Goal: Connect with others: Connect with other users

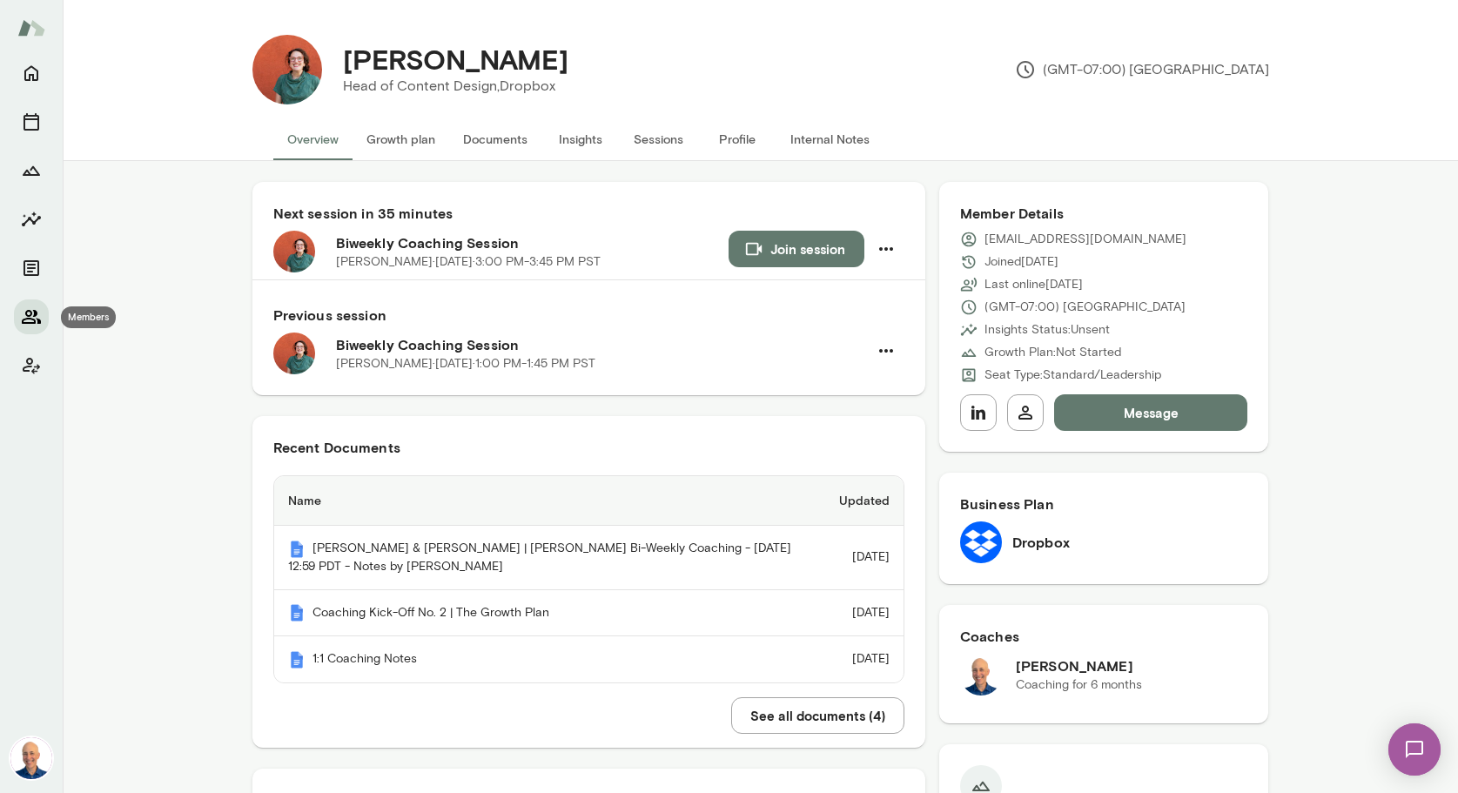
click at [25, 310] on icon "Members" at bounding box center [31, 316] width 21 height 21
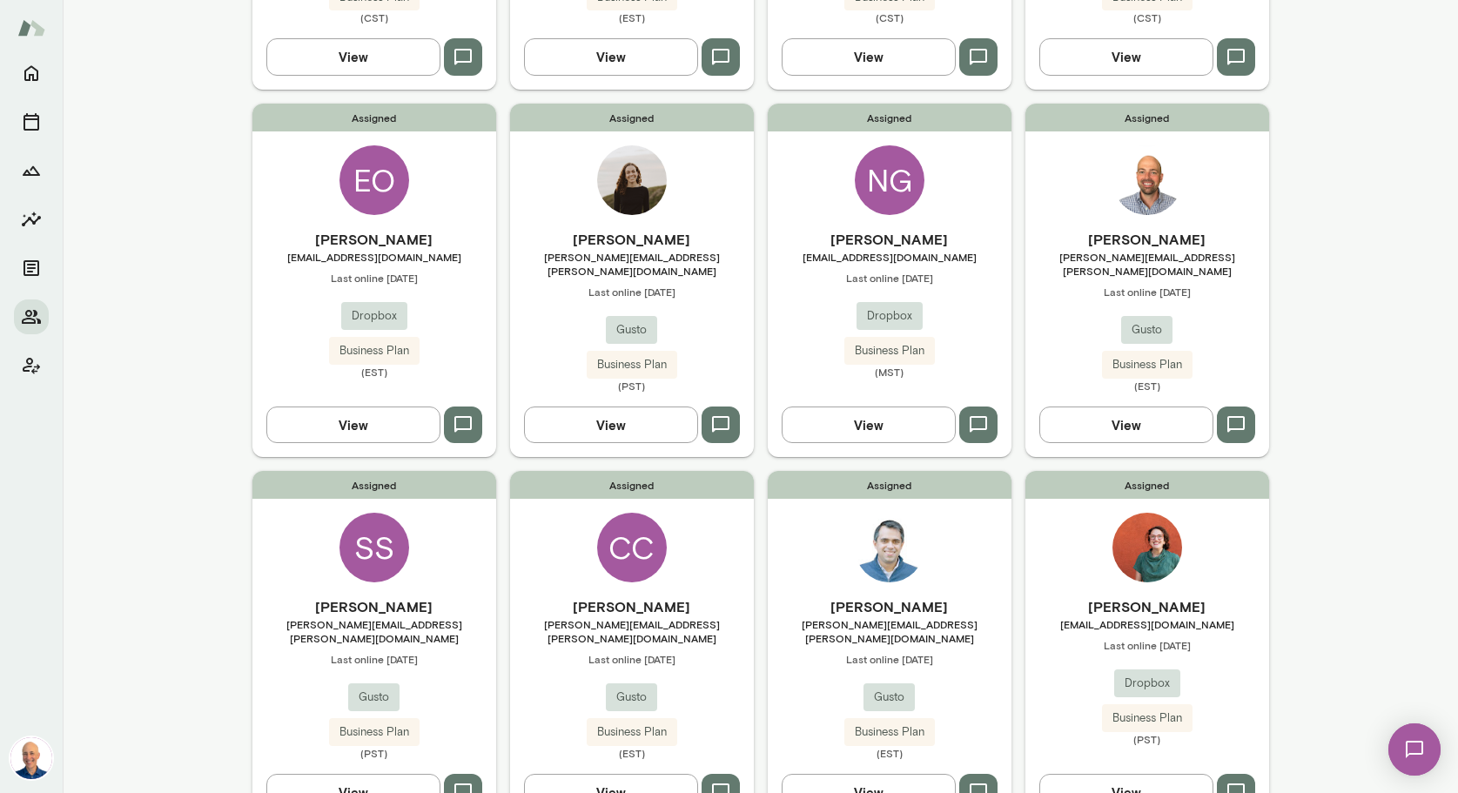
scroll to position [435, 0]
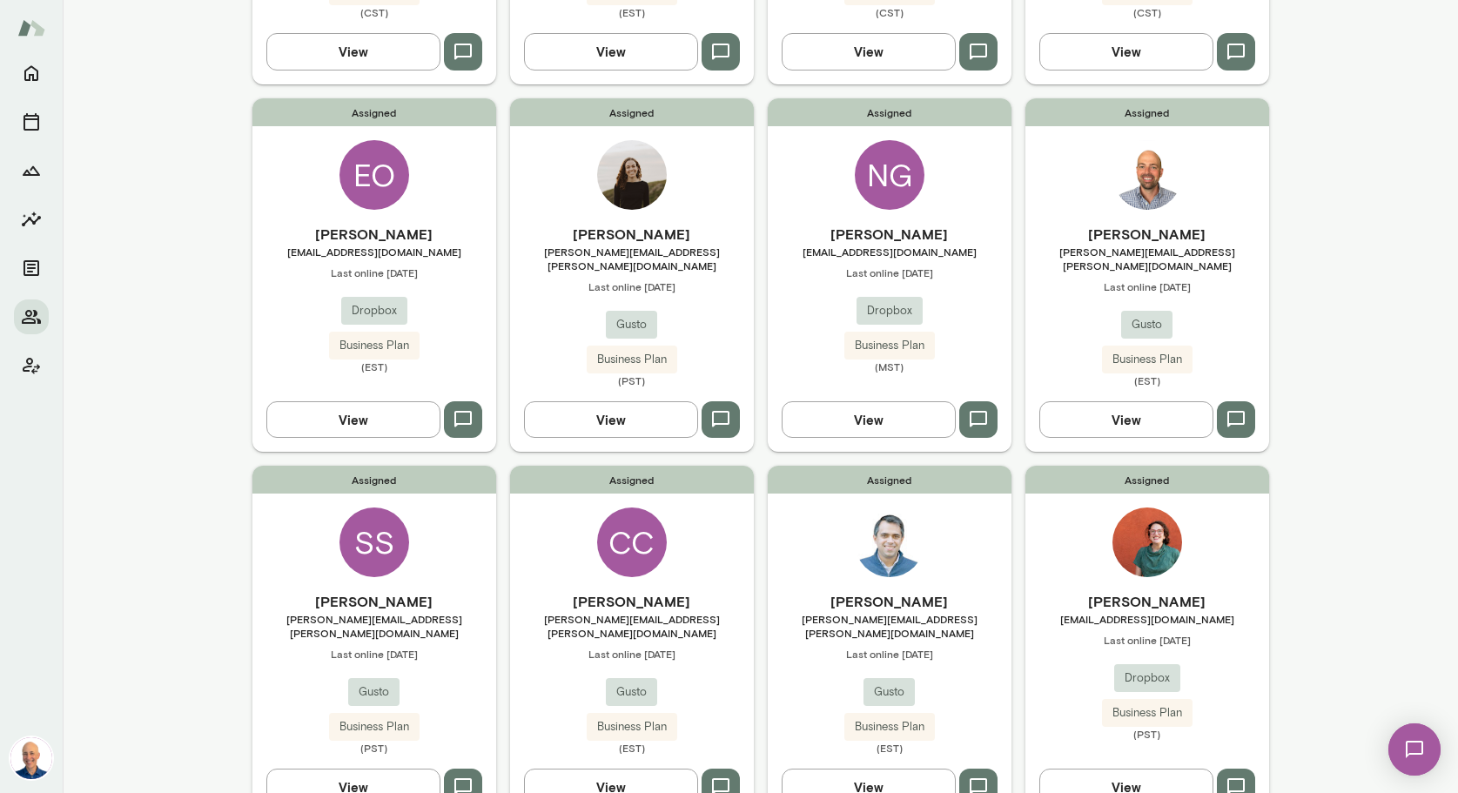
click at [451, 549] on div "Assigned [PERSON_NAME] Stonehocker [EMAIL_ADDRESS][PERSON_NAME][DOMAIN_NAME] La…" at bounding box center [375, 643] width 244 height 354
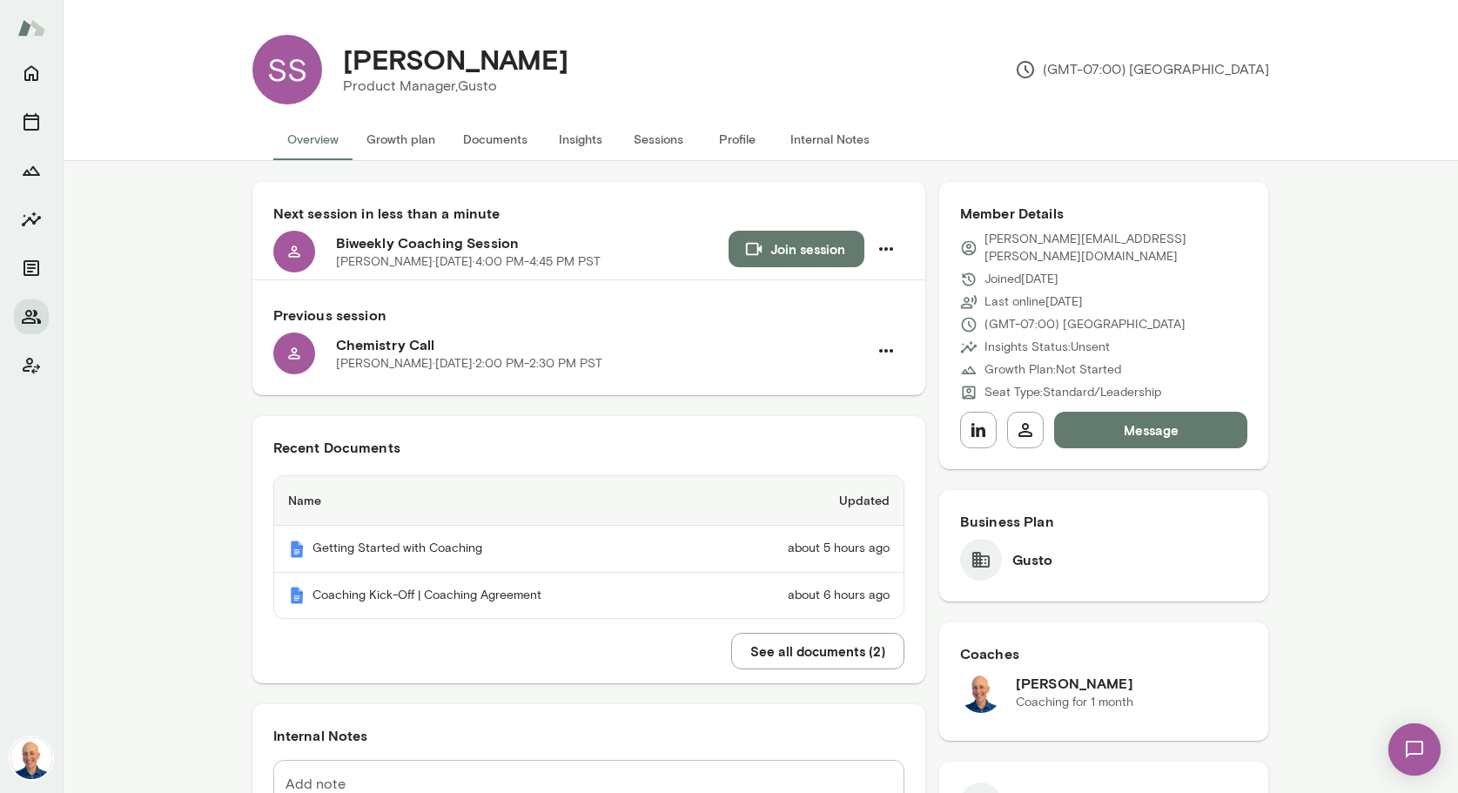
click at [798, 246] on button "Join session" at bounding box center [797, 249] width 136 height 37
